Goal: Task Accomplishment & Management: Use online tool/utility

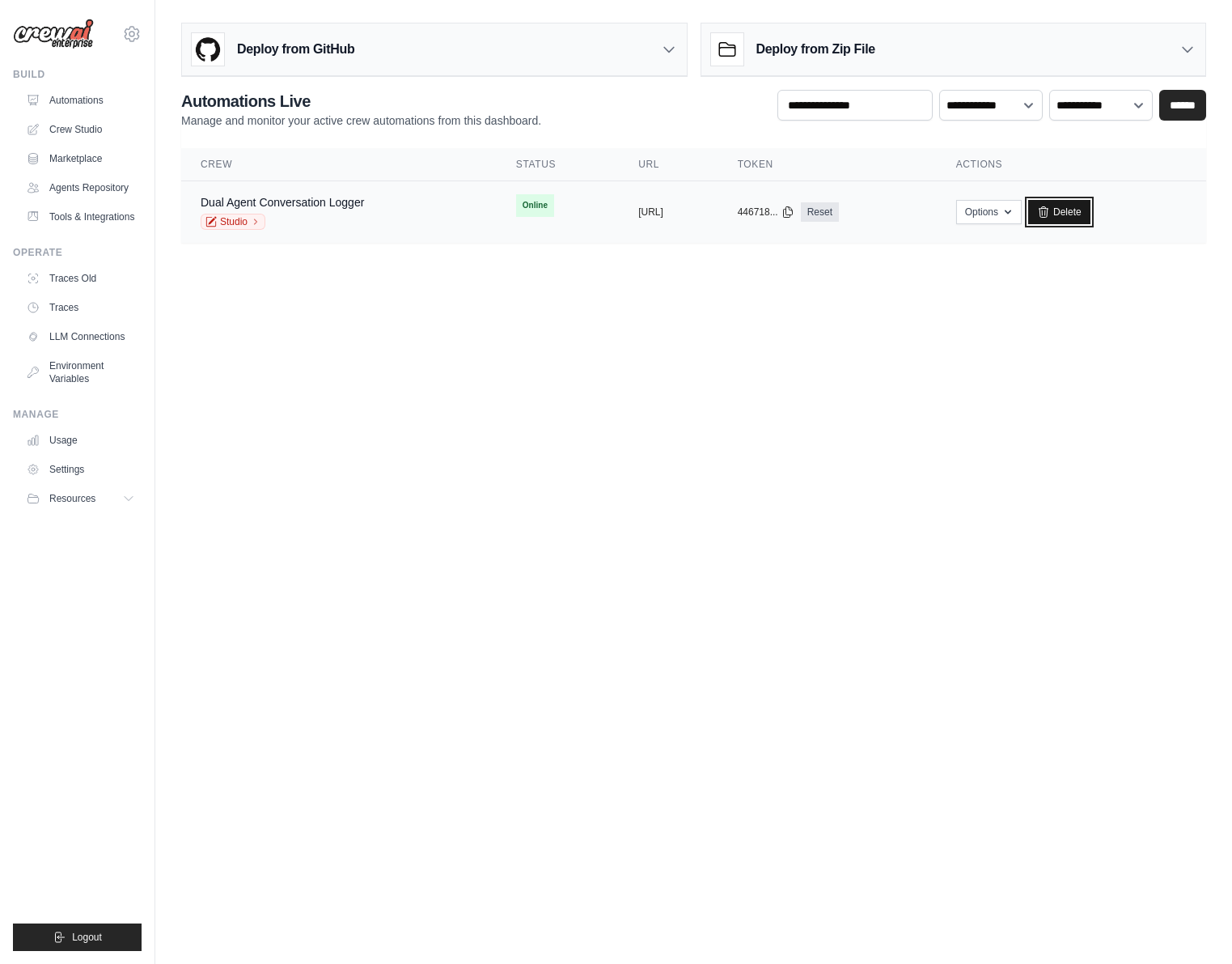
click at [1091, 208] on link "Delete" at bounding box center [1059, 211] width 62 height 24
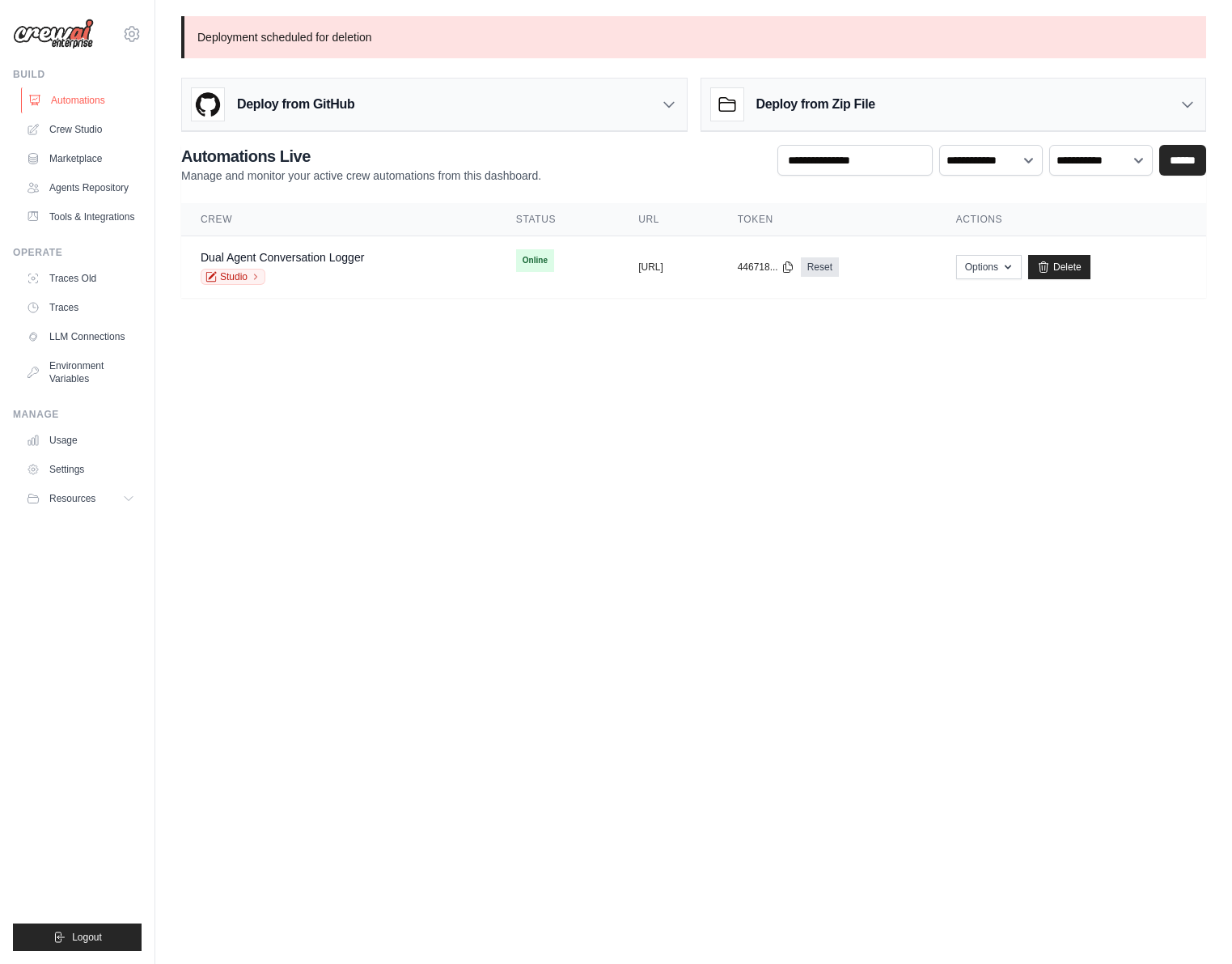
click at [96, 103] on link "Automations" at bounding box center [82, 100] width 122 height 26
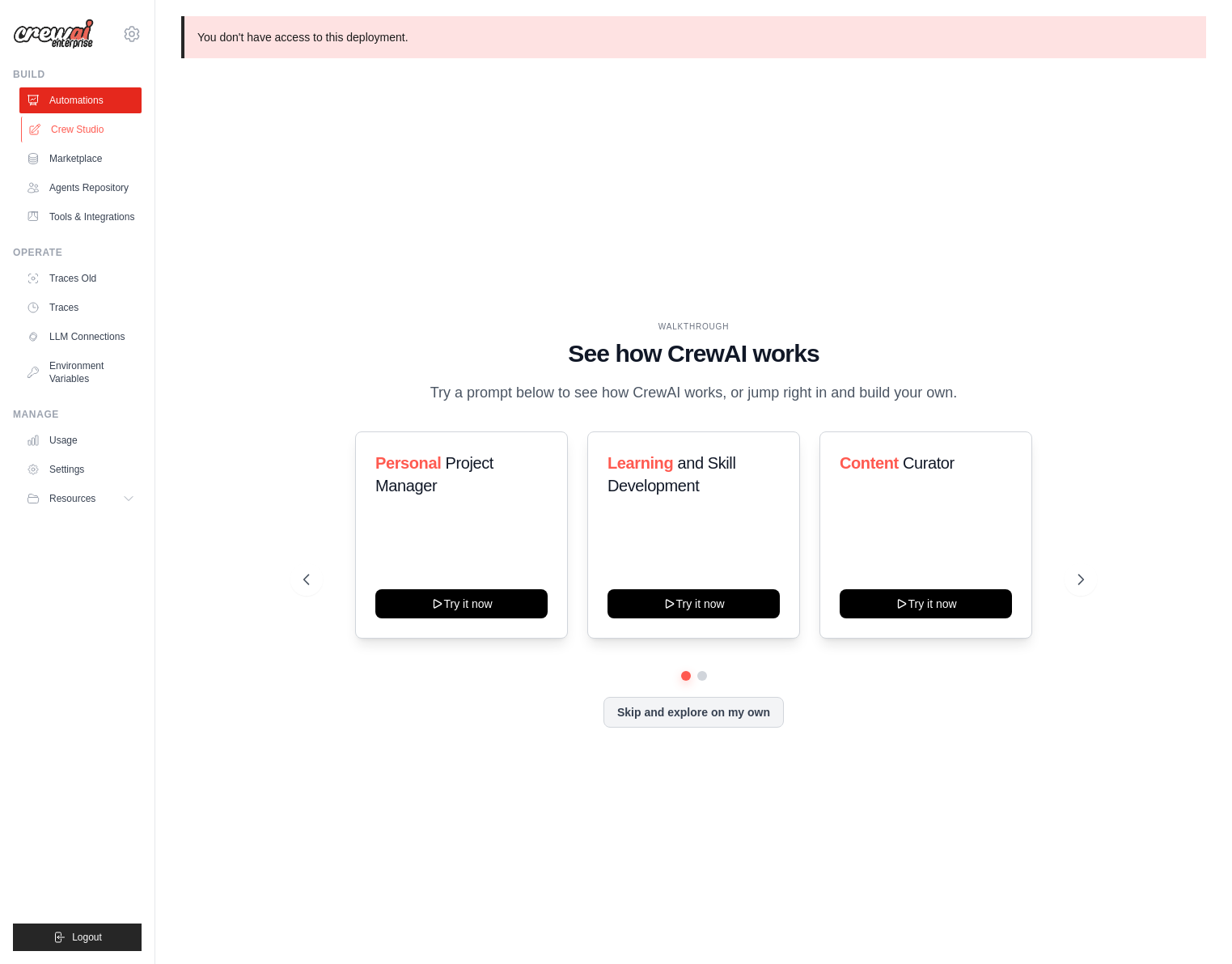
click at [94, 131] on link "Crew Studio" at bounding box center [82, 129] width 122 height 26
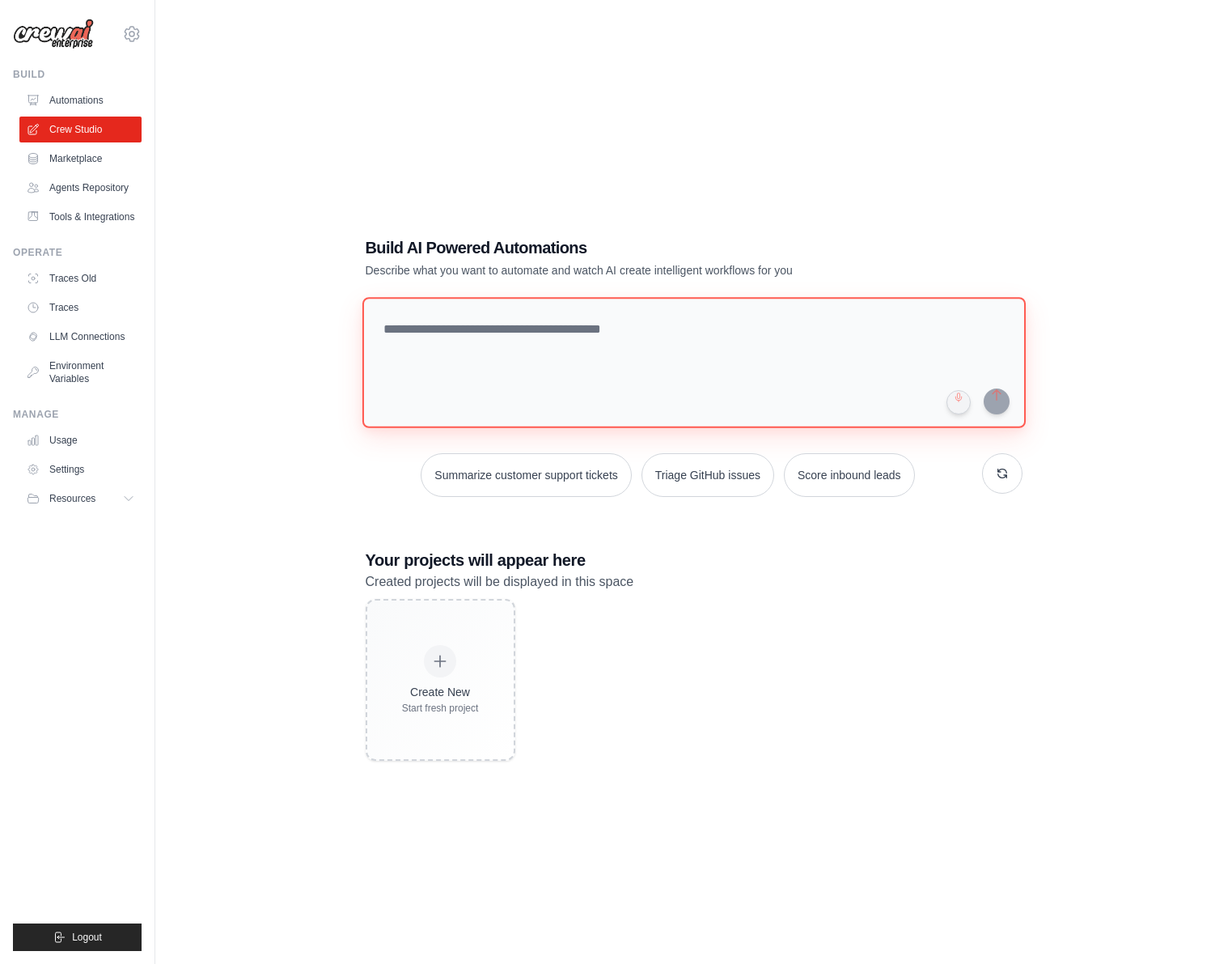
click at [427, 334] on textarea at bounding box center [693, 362] width 663 height 131
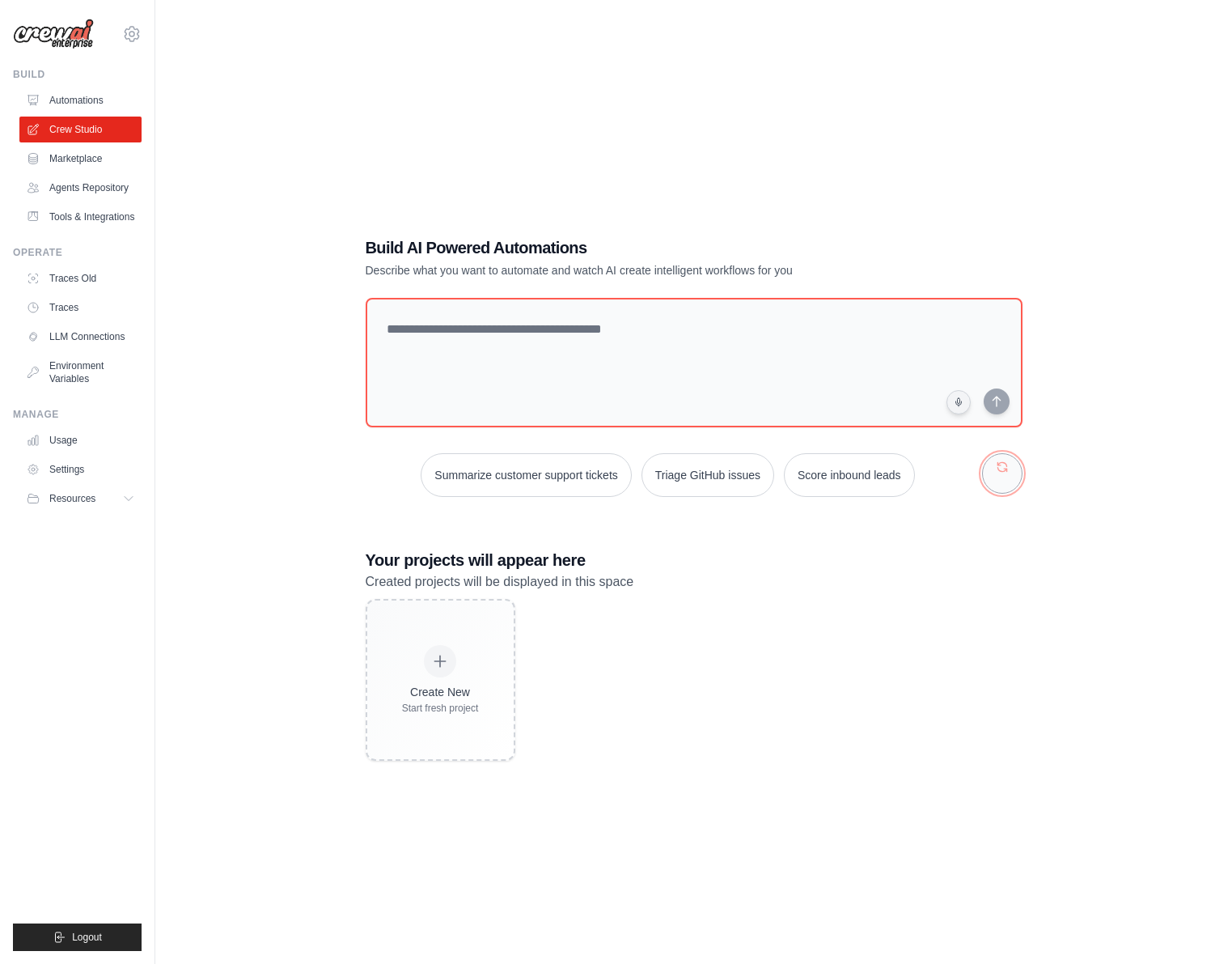
click at [1012, 476] on button "button" at bounding box center [1002, 473] width 40 height 40
click at [110, 188] on link "Agents Repository" at bounding box center [82, 187] width 122 height 26
